Goal: Information Seeking & Learning: Learn about a topic

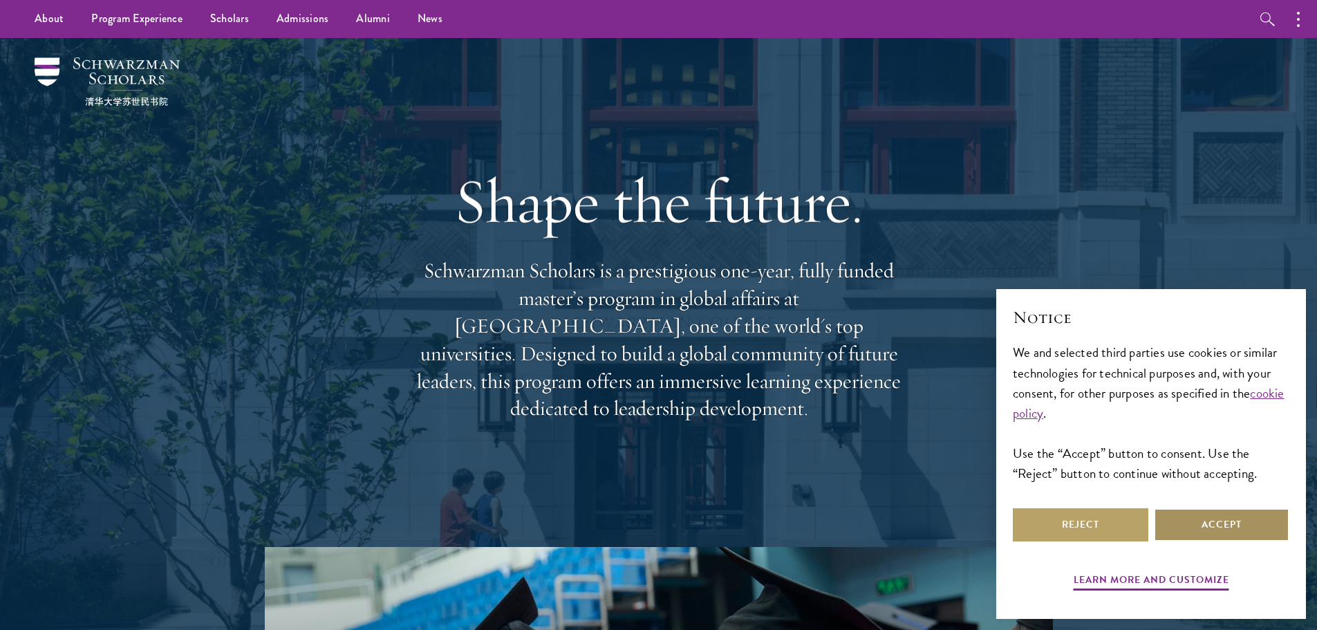
click at [1209, 521] on button "Accept" at bounding box center [1221, 524] width 135 height 33
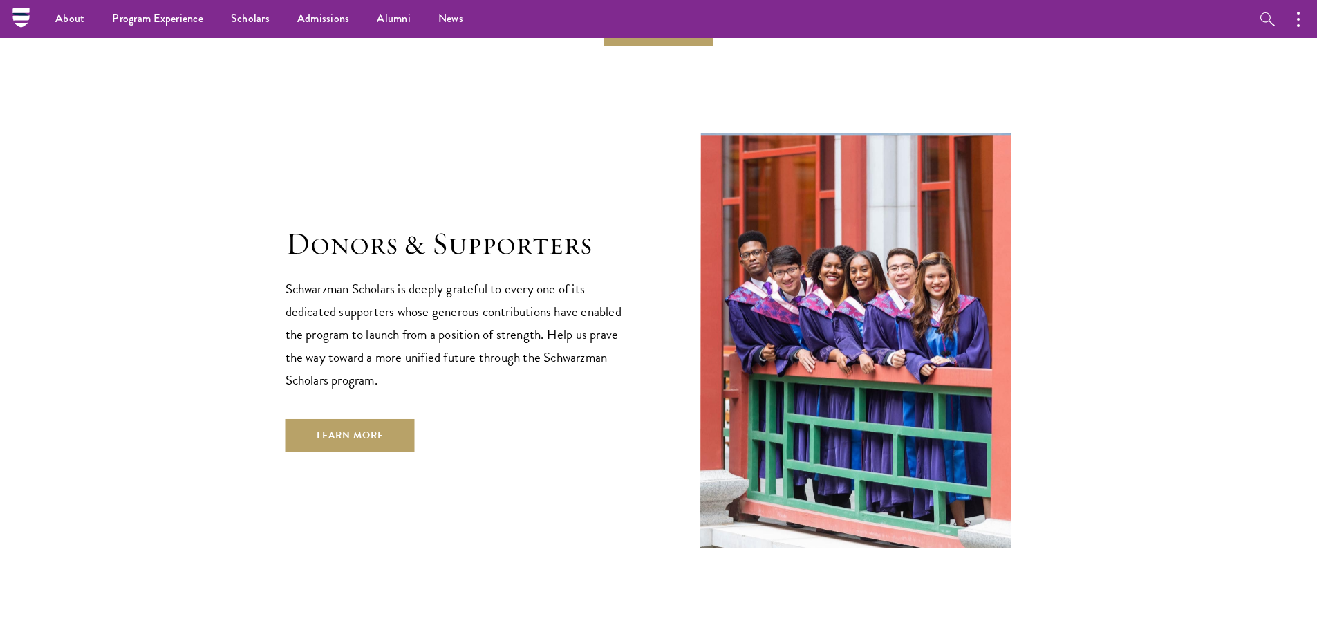
scroll to position [3871, 0]
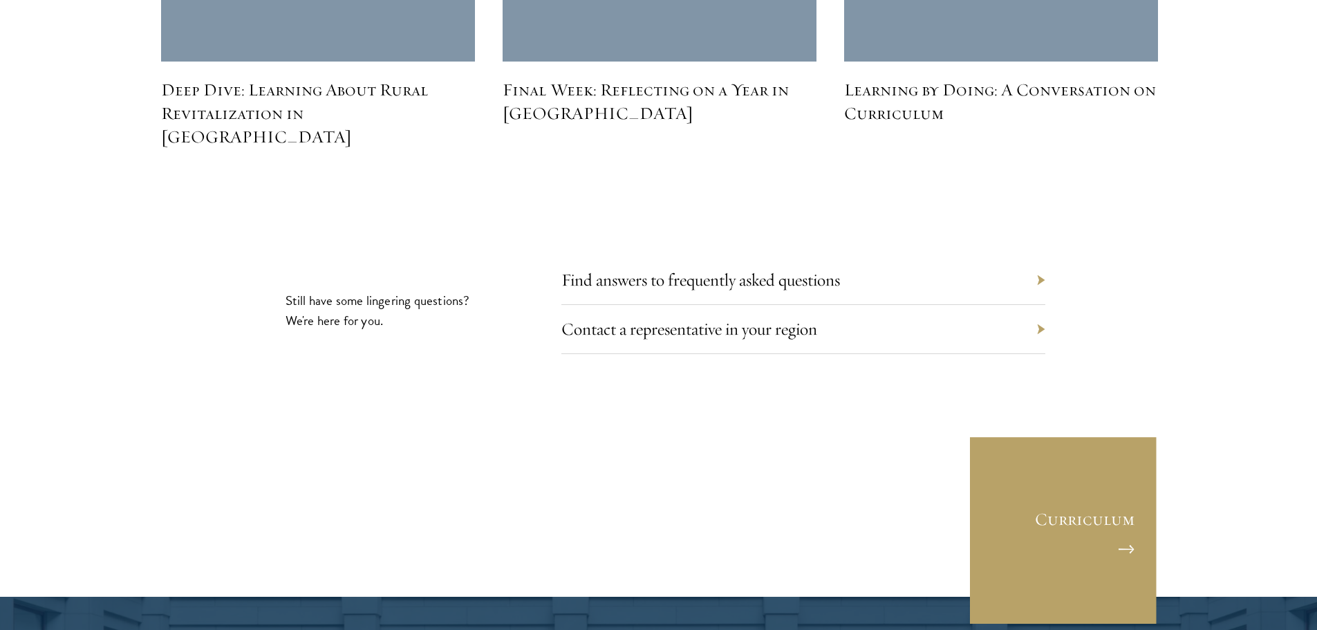
scroll to position [6359, 0]
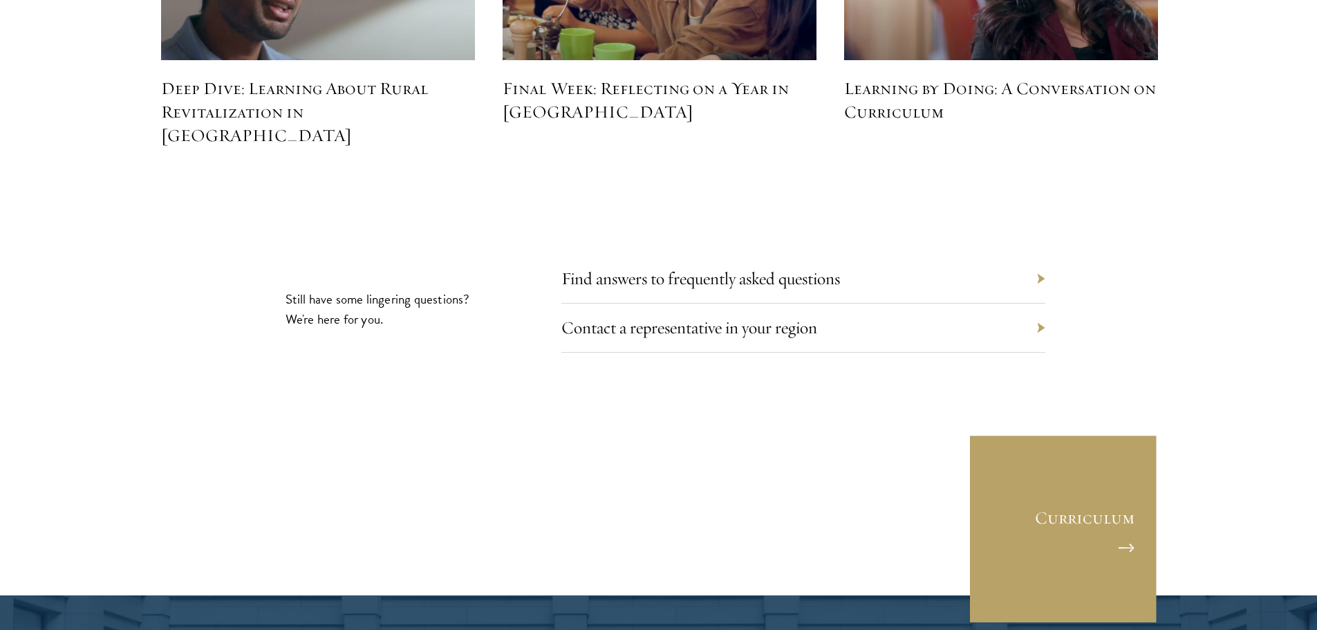
click at [1035, 254] on div "Find answers to frequently asked questions" at bounding box center [803, 278] width 484 height 49
click at [820, 268] on link "Find answers to frequently asked questions" at bounding box center [711, 278] width 279 height 21
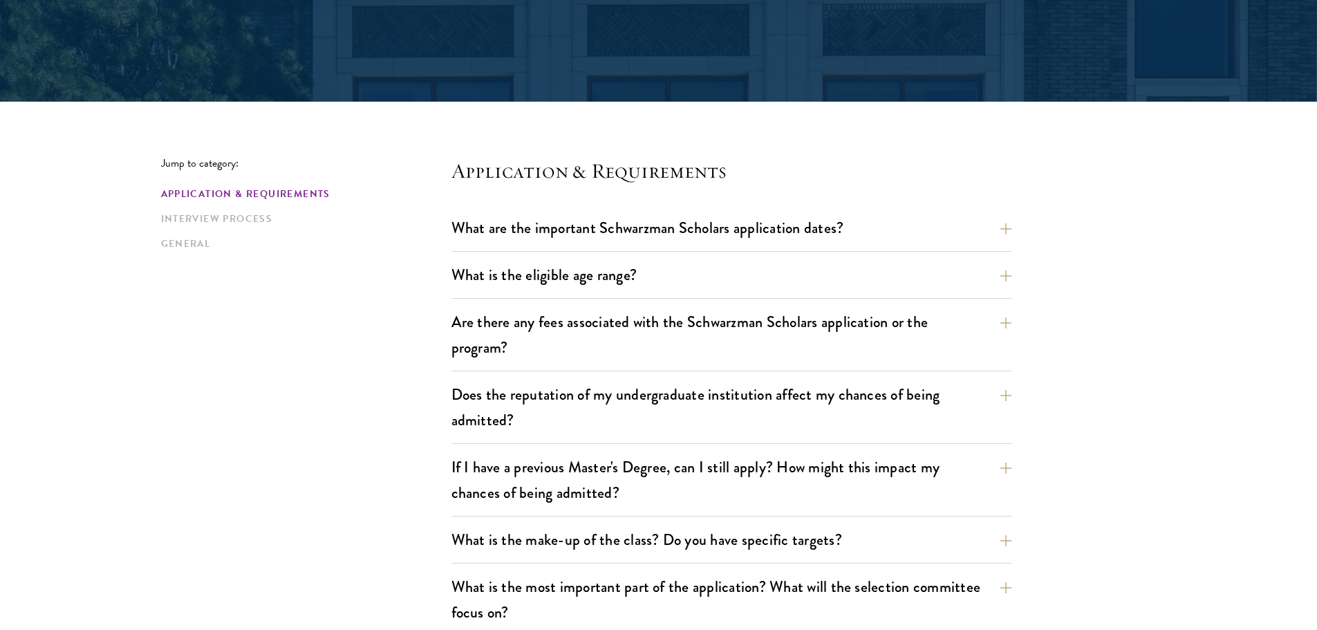
scroll to position [276, 0]
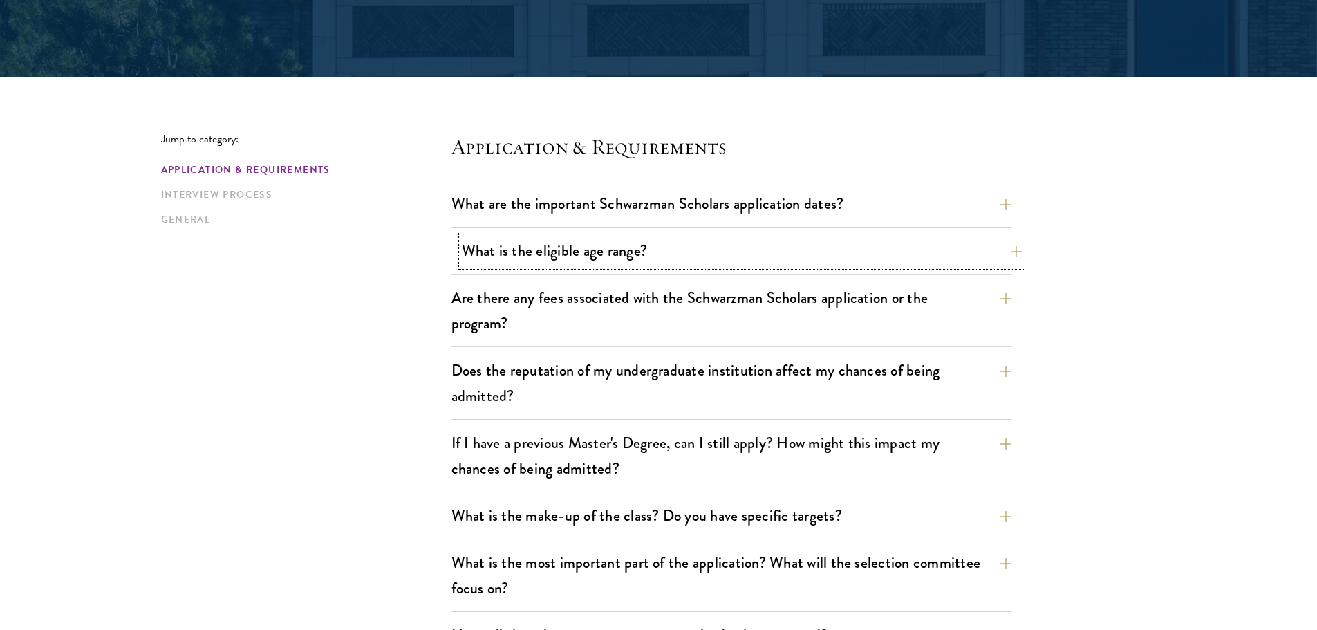
click at [724, 243] on button "What is the eligible age range?" at bounding box center [742, 250] width 560 height 31
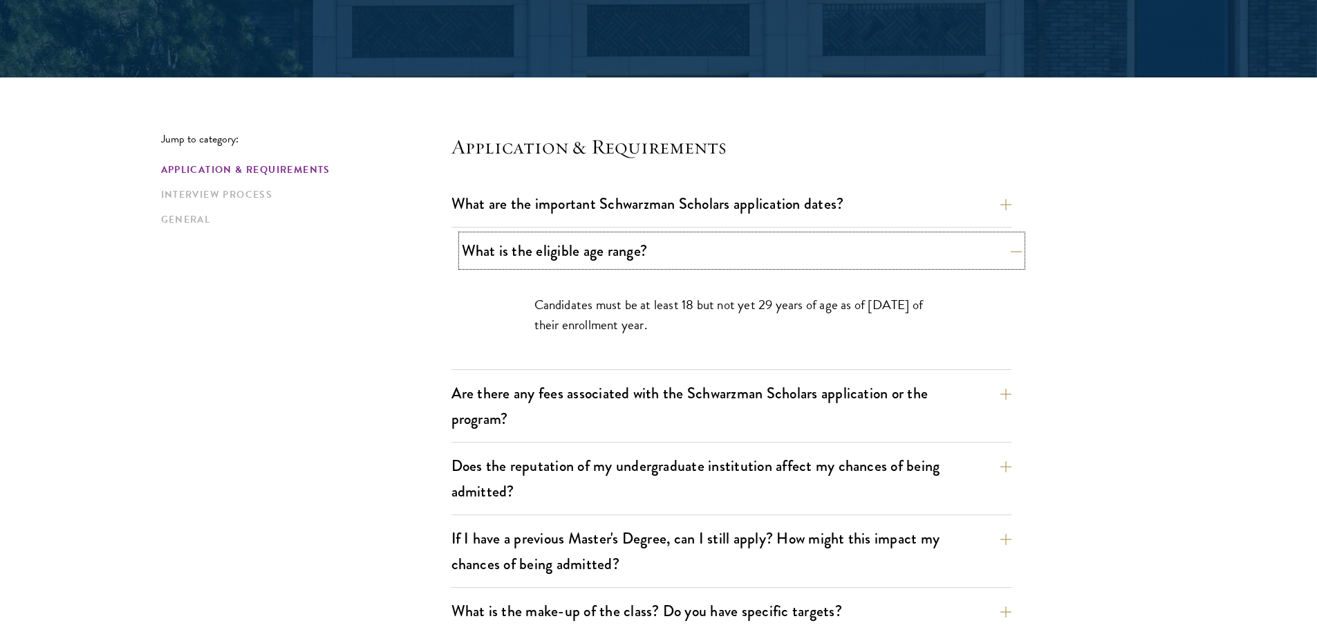
click at [712, 252] on button "What is the eligible age range?" at bounding box center [742, 250] width 560 height 31
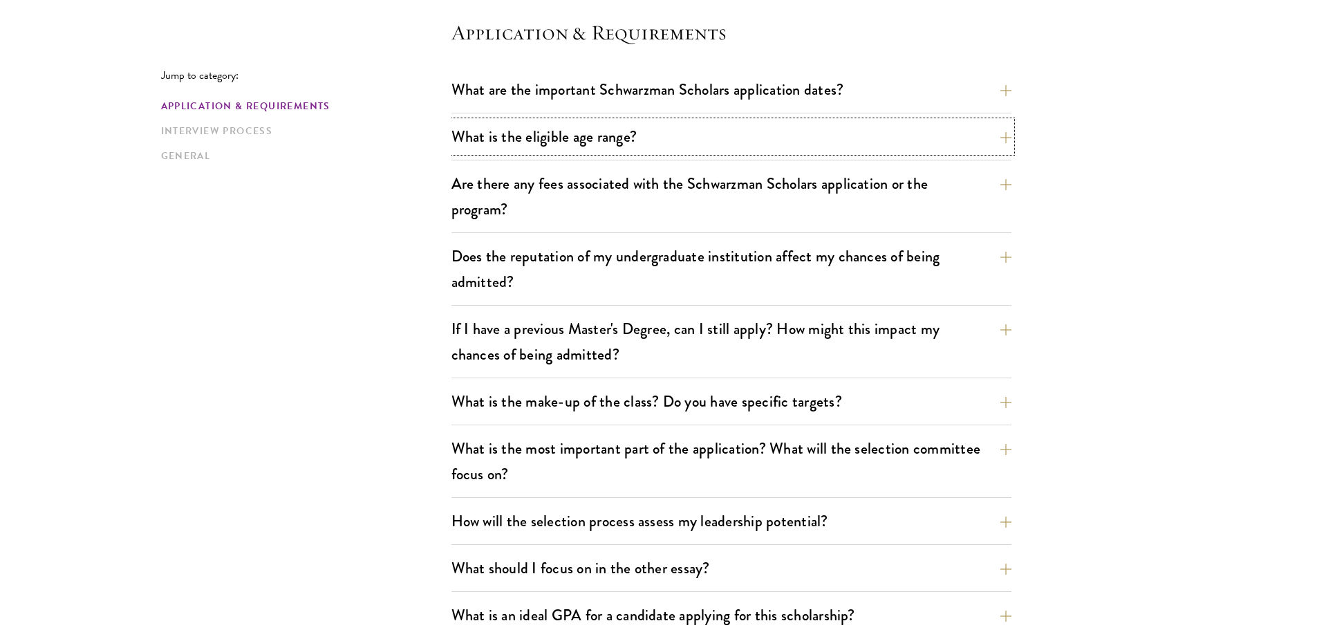
scroll to position [415, 0]
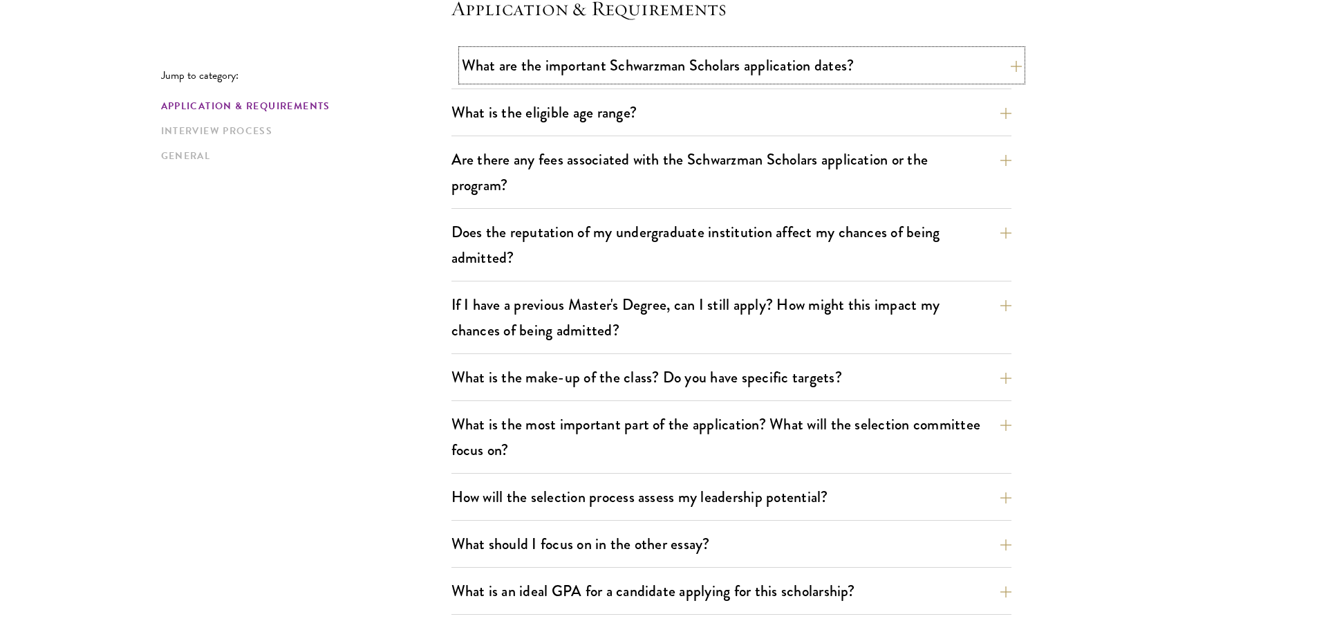
click at [702, 70] on button "What are the important Schwarzman Scholars application dates?" at bounding box center [742, 65] width 560 height 31
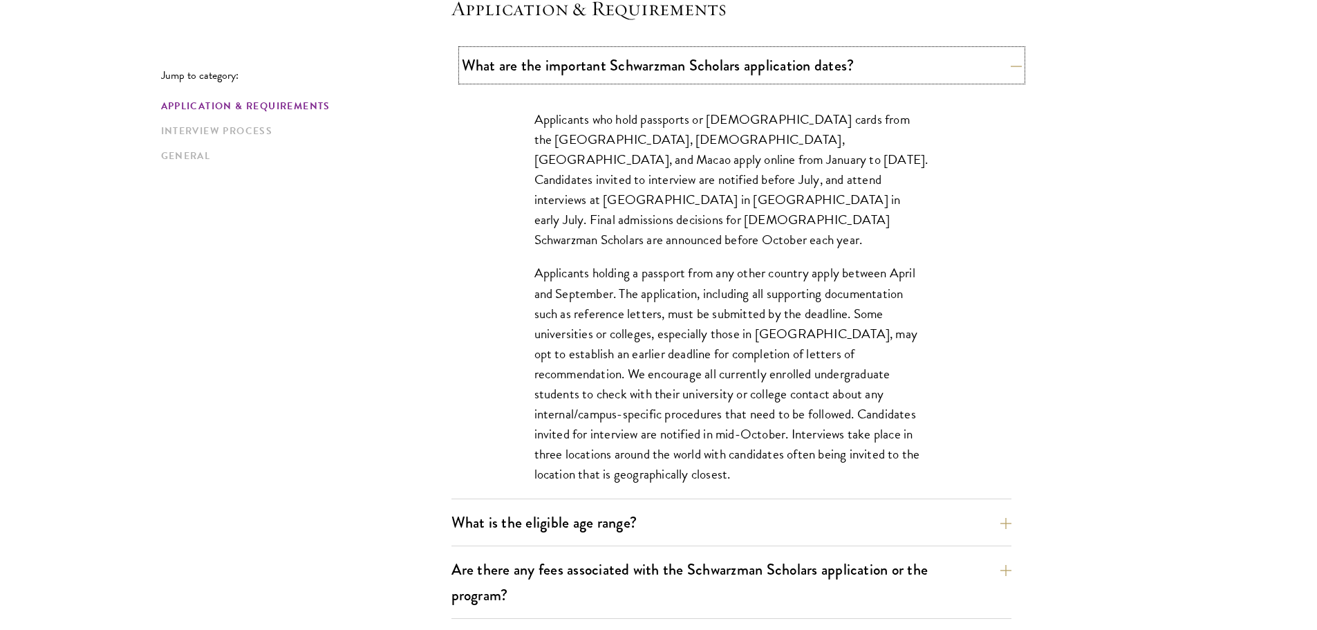
click at [697, 70] on button "What are the important Schwarzman Scholars application dates?" at bounding box center [742, 65] width 560 height 31
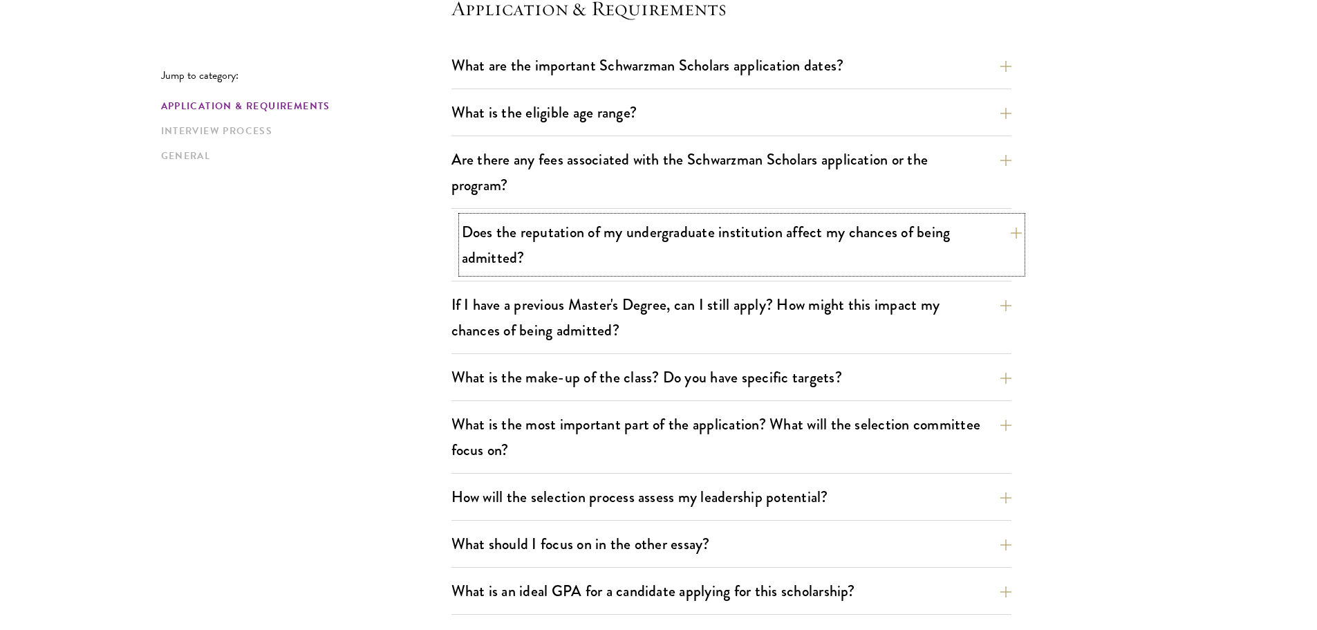
click at [613, 239] on button "Does the reputation of my undergraduate institution affect my chances of being …" at bounding box center [742, 244] width 560 height 57
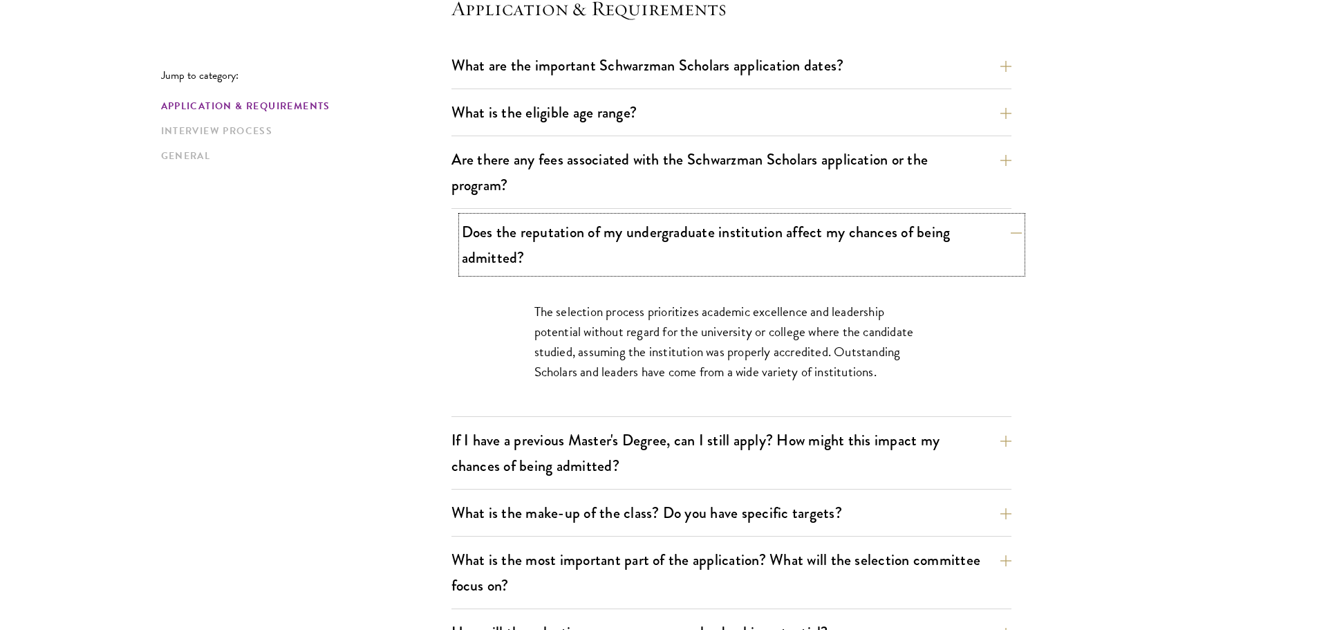
click at [620, 225] on button "Does the reputation of my undergraduate institution affect my chances of being …" at bounding box center [742, 244] width 560 height 57
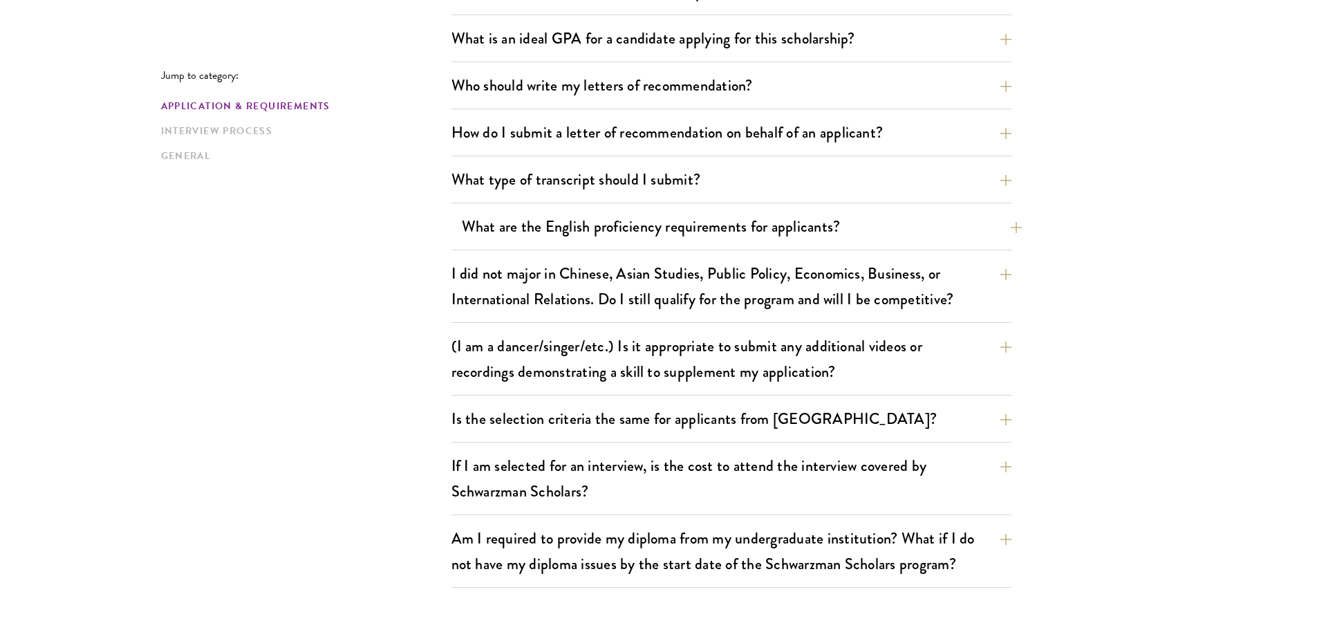
scroll to position [968, 0]
click at [639, 88] on button "Who should write my letters of recommendation?" at bounding box center [742, 84] width 560 height 31
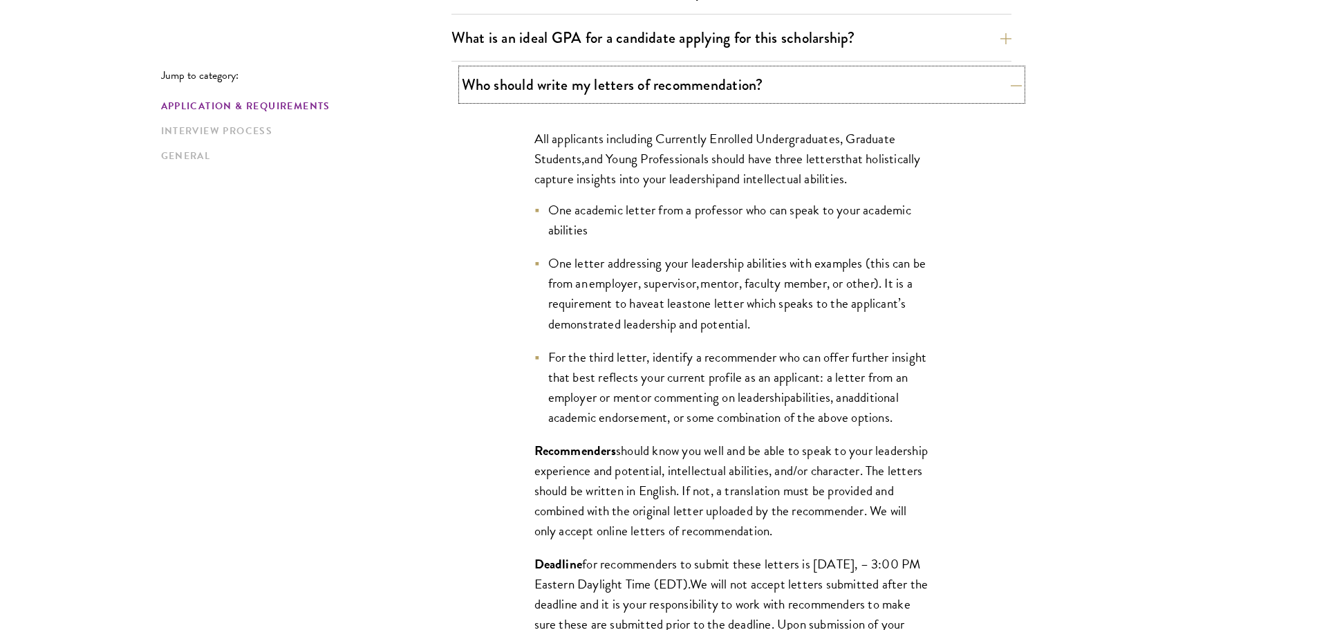
click at [641, 90] on button "Who should write my letters of recommendation?" at bounding box center [742, 84] width 560 height 31
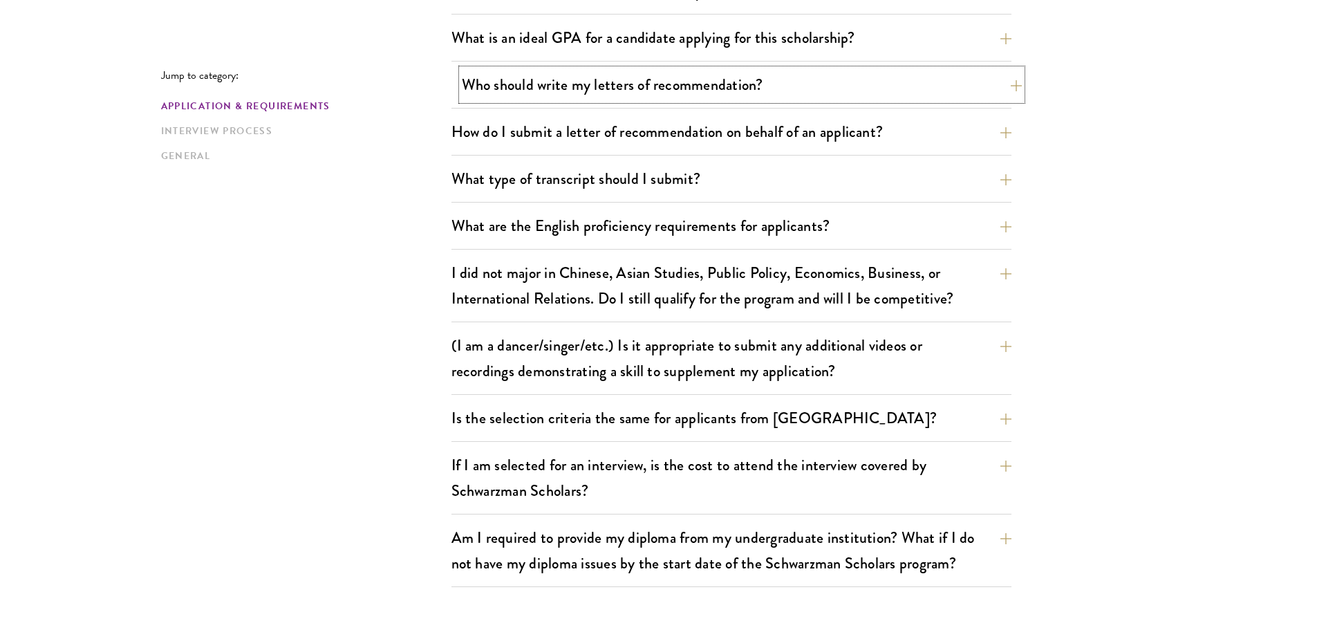
click at [641, 90] on button "Who should write my letters of recommendation?" at bounding box center [742, 84] width 560 height 31
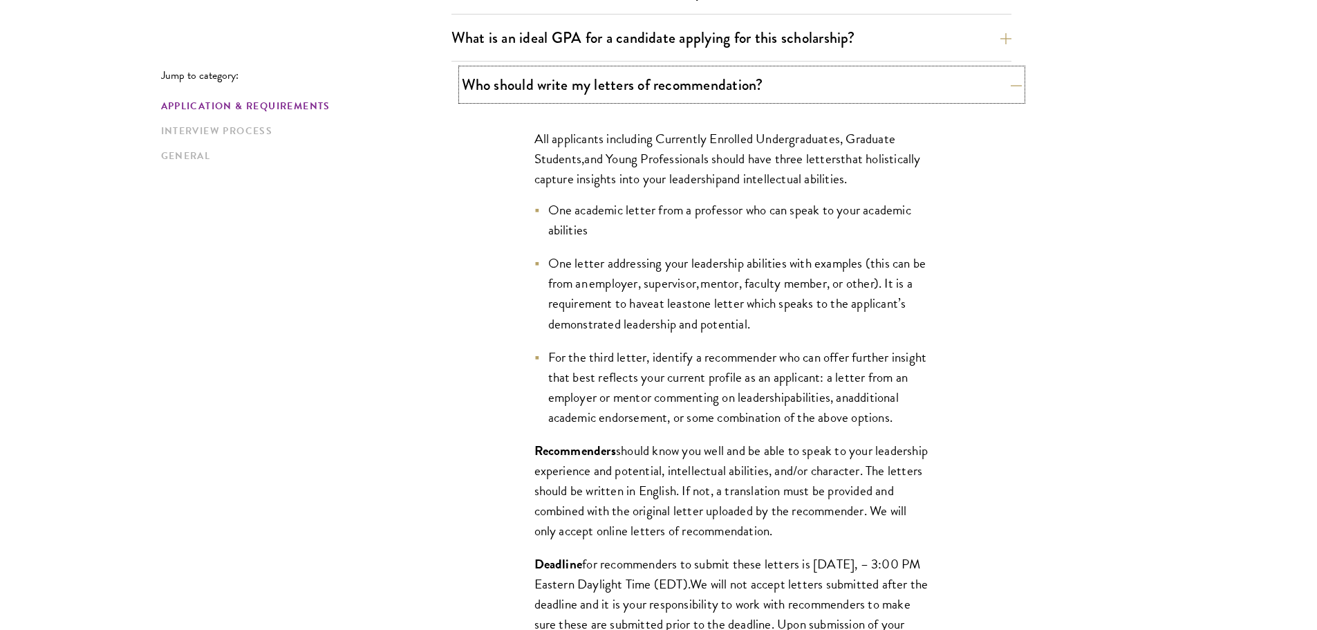
click at [641, 90] on button "Who should write my letters of recommendation?" at bounding box center [742, 84] width 560 height 31
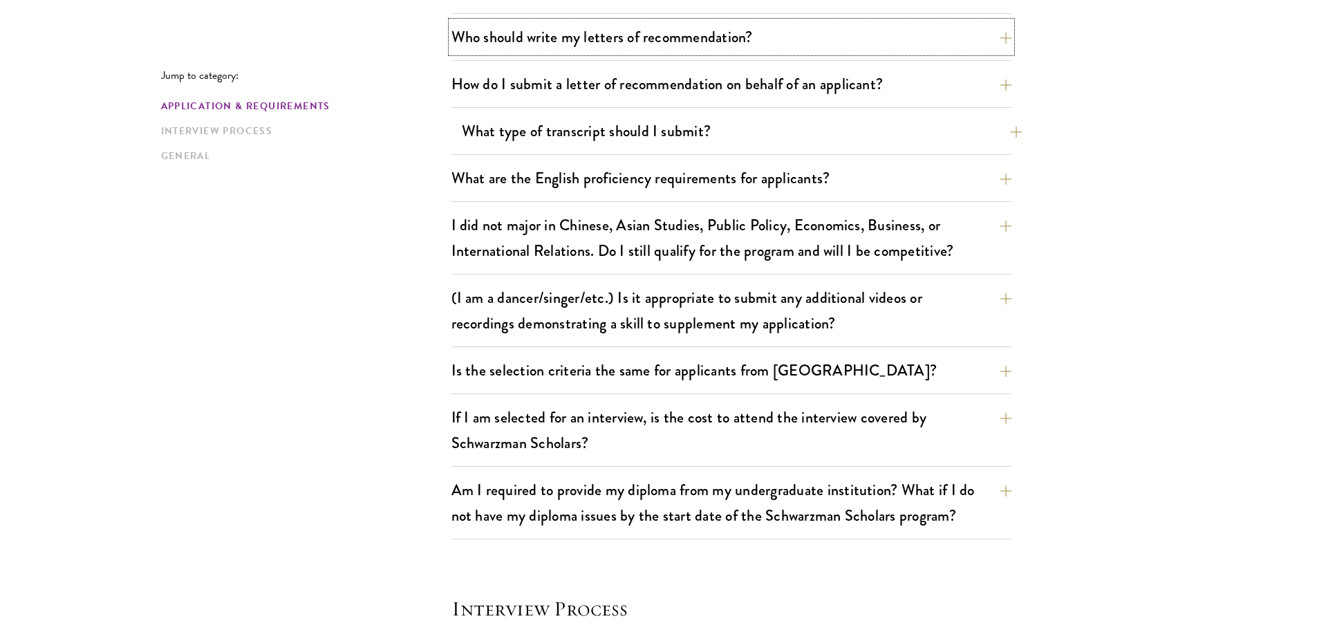
scroll to position [1037, 0]
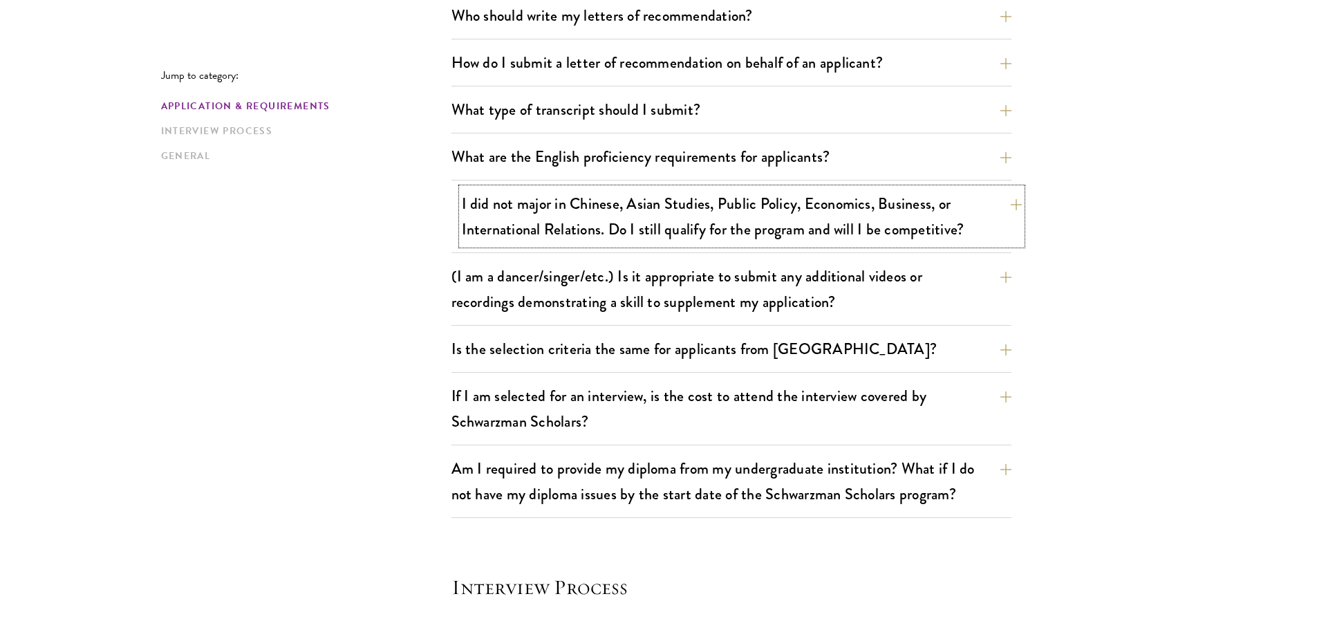
click at [745, 205] on button "I did not major in Chinese, Asian Studies, Public Policy, Economics, Business, …" at bounding box center [742, 216] width 560 height 57
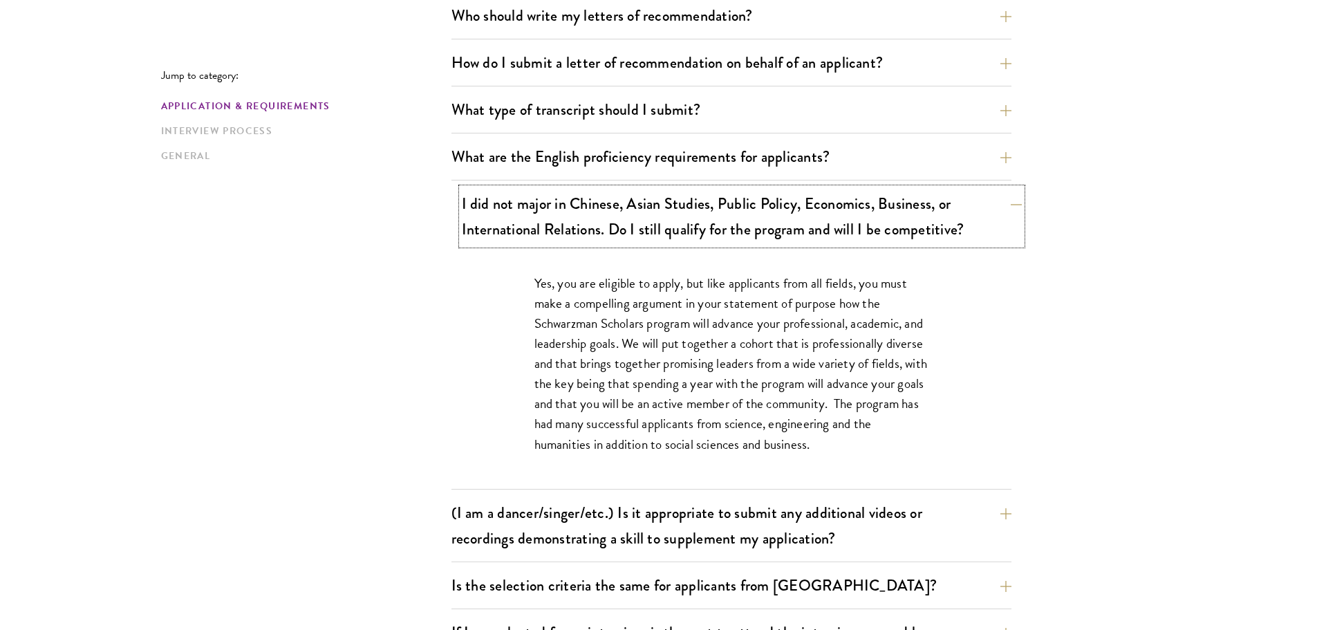
click at [749, 207] on button "I did not major in Chinese, Asian Studies, Public Policy, Economics, Business, …" at bounding box center [742, 216] width 560 height 57
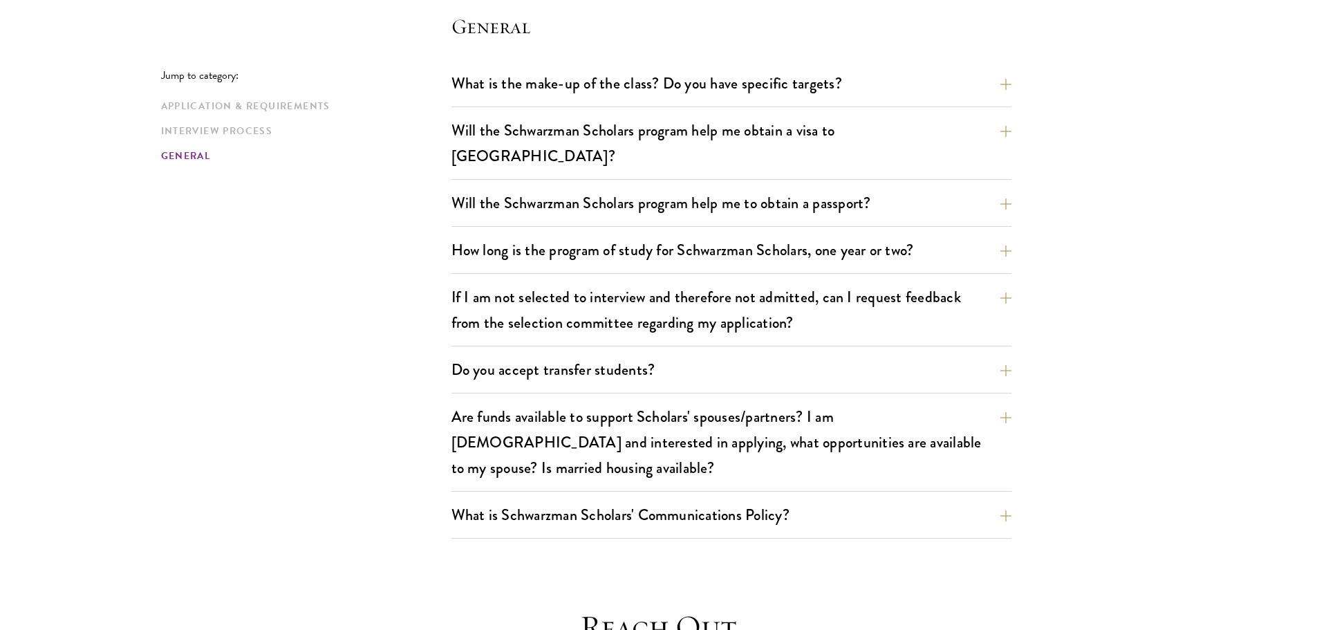
scroll to position [2005, 0]
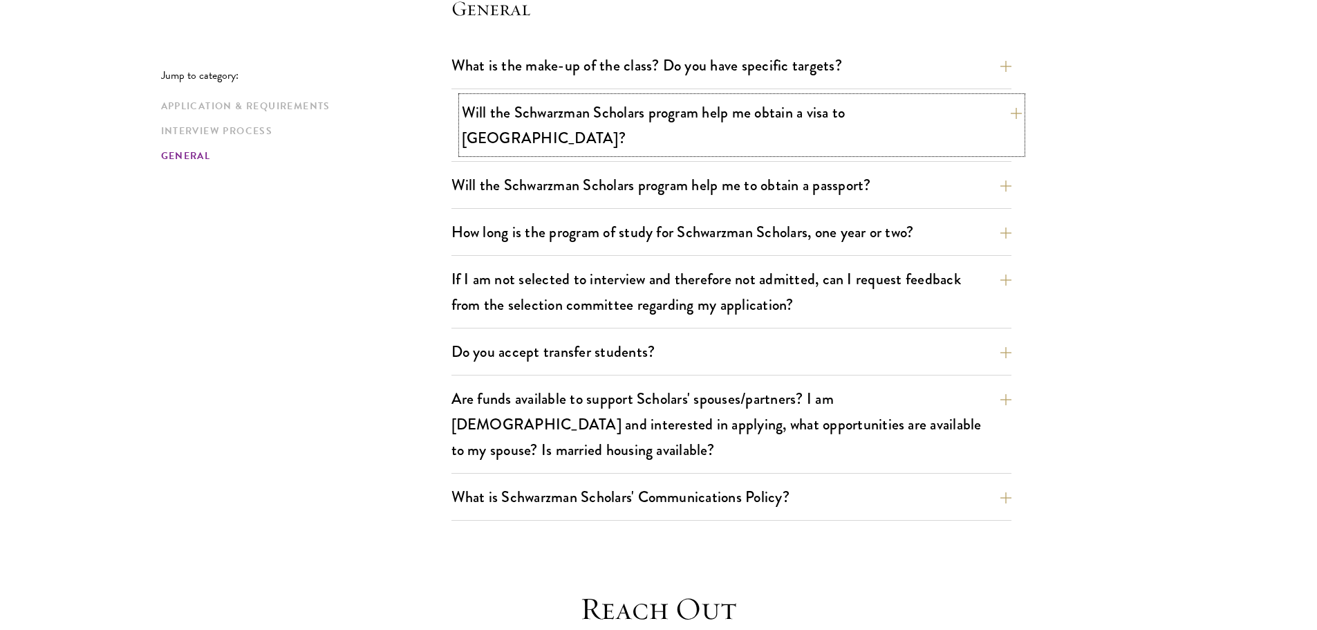
click at [771, 100] on button "Will the Schwarzman Scholars program help me obtain a visa to China?" at bounding box center [742, 125] width 560 height 57
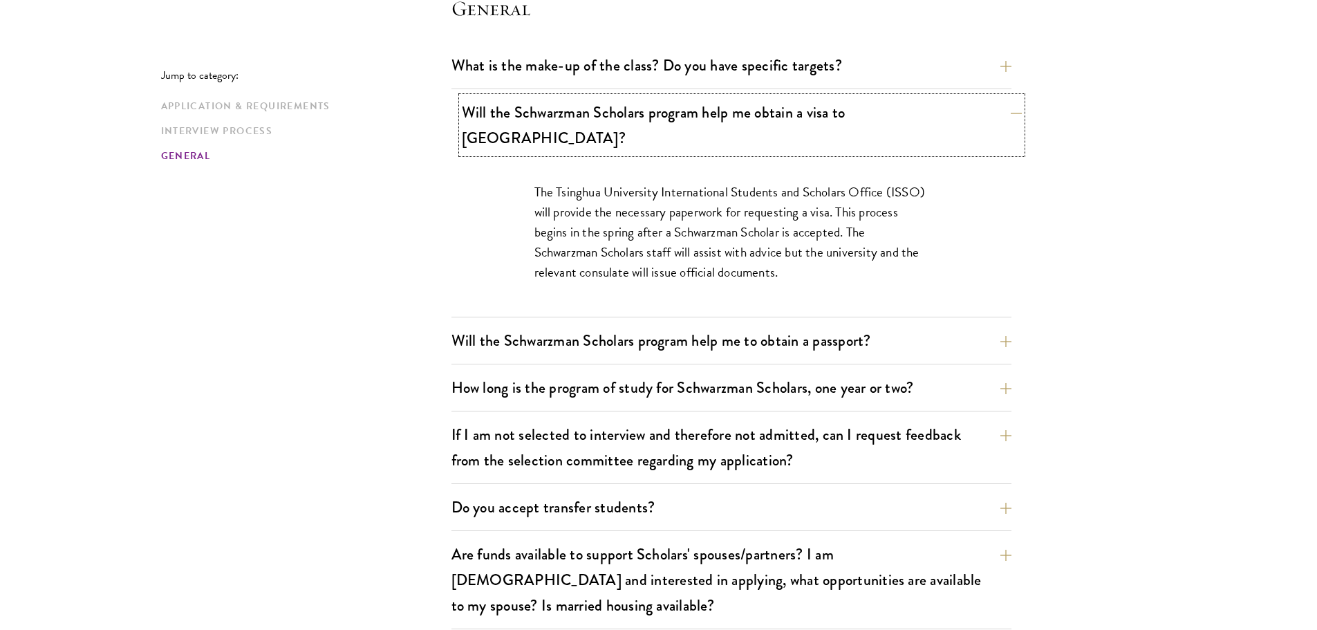
click at [765, 107] on button "Will the Schwarzman Scholars program help me obtain a visa to China?" at bounding box center [742, 125] width 560 height 57
